Goal: Check status: Check status

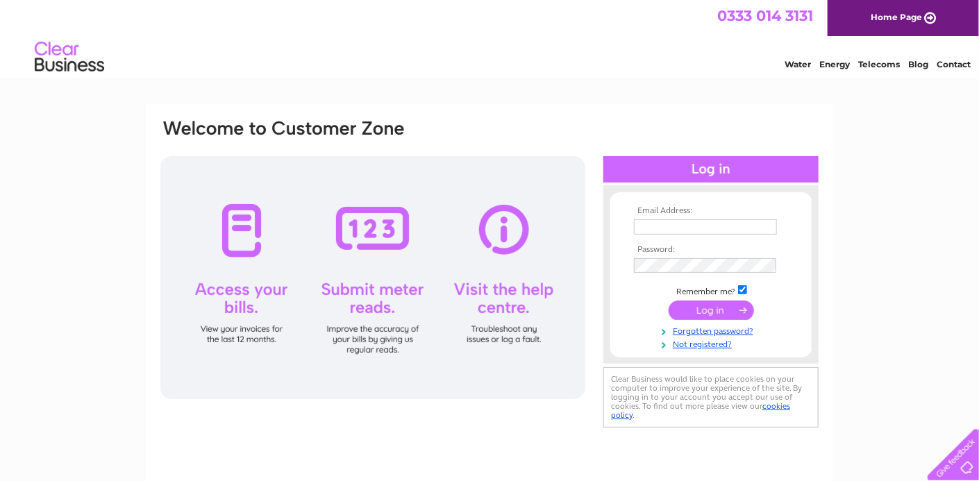
type input "sales@signs2k.co.uk"
click at [708, 306] on input "submit" at bounding box center [711, 310] width 85 height 19
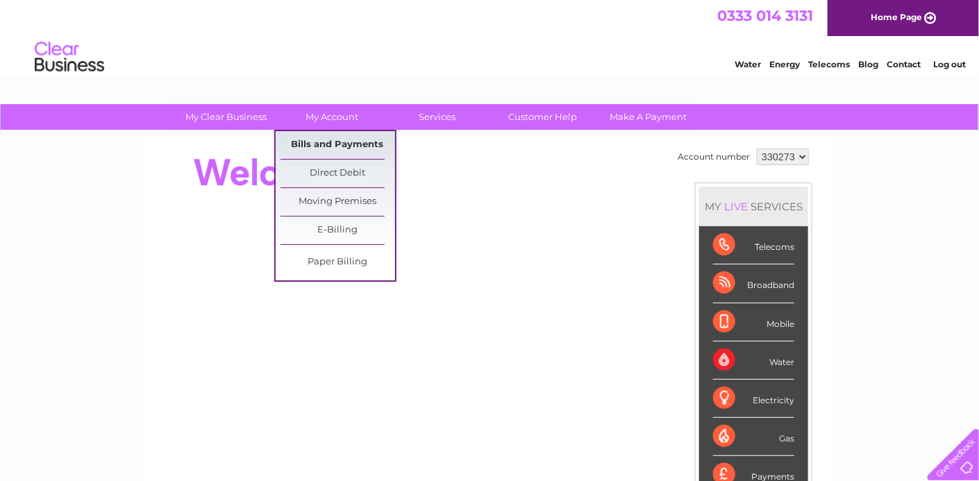
click at [340, 141] on link "Bills and Payments" at bounding box center [338, 145] width 115 height 28
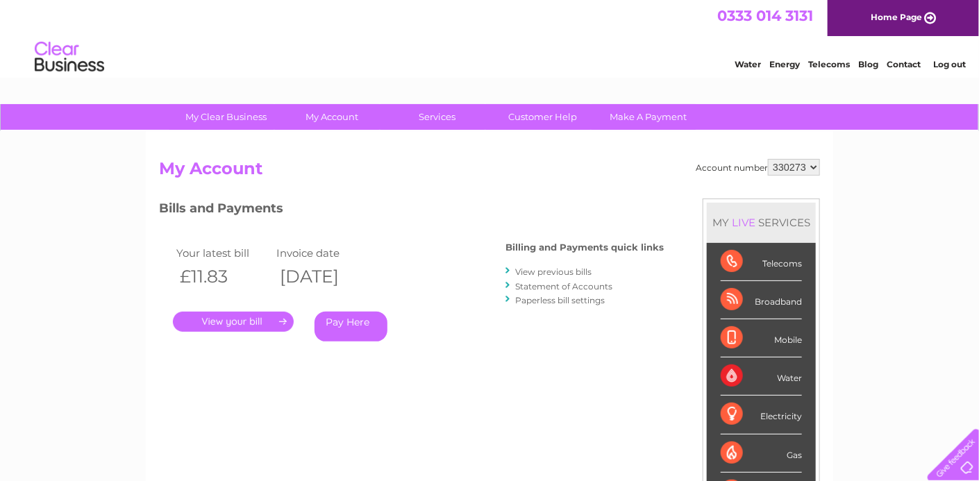
click at [546, 267] on link "View previous bills" at bounding box center [553, 272] width 76 height 10
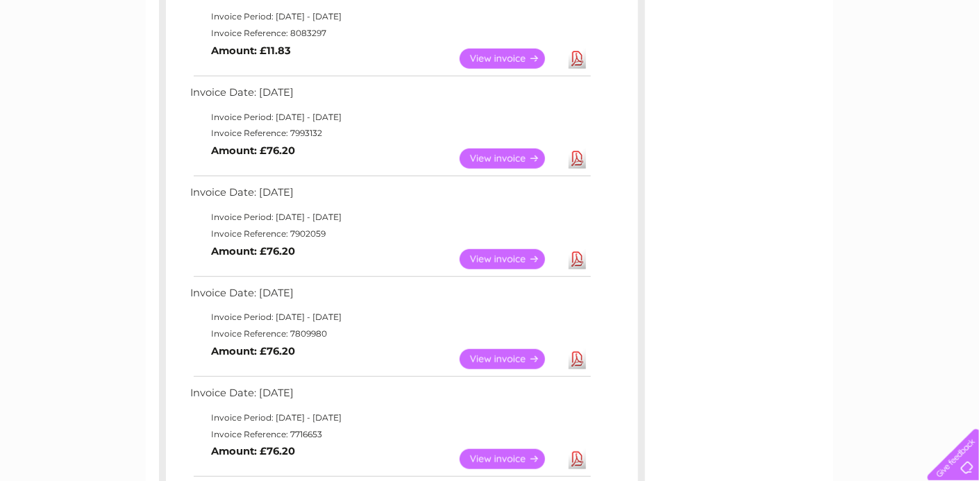
scroll to position [69, 0]
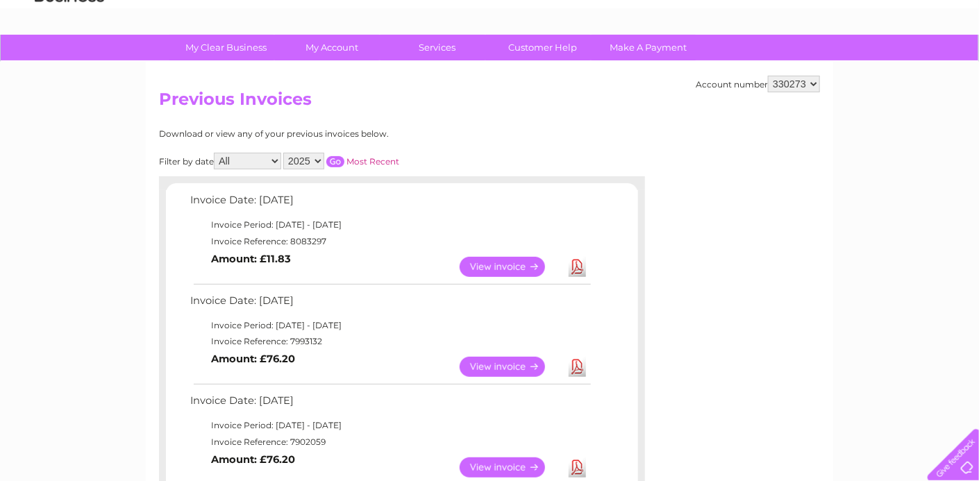
click at [503, 261] on link "View" at bounding box center [511, 267] width 102 height 20
